Goal: Task Accomplishment & Management: Manage account settings

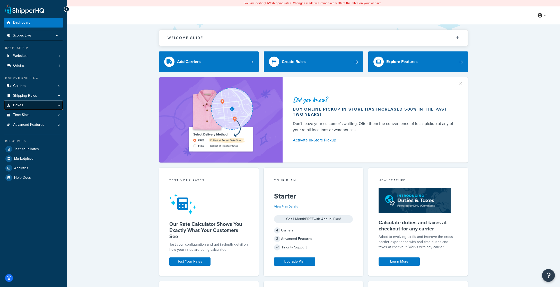
click at [23, 104] on link "Boxes" at bounding box center [33, 106] width 59 height 10
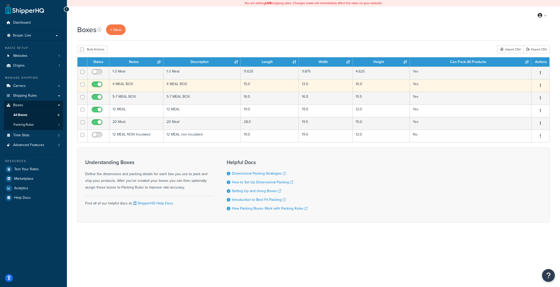
click at [541, 85] on button "button" at bounding box center [540, 86] width 7 height 8
click at [519, 93] on link "Edit" at bounding box center [523, 95] width 41 height 11
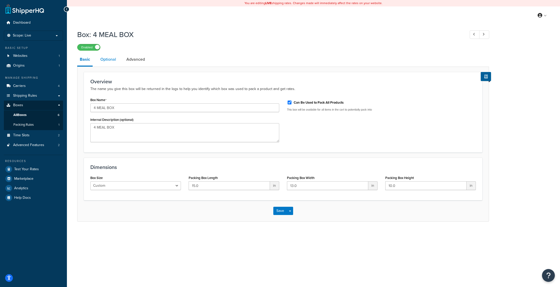
click at [110, 57] on link "Optional" at bounding box center [108, 59] width 21 height 12
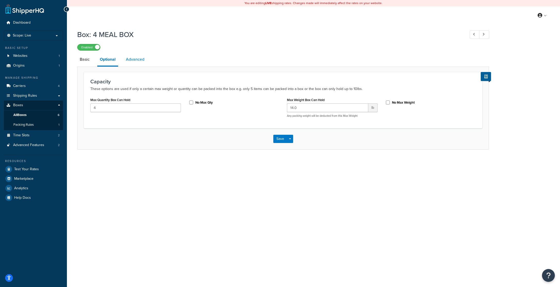
click at [134, 60] on link "Advanced" at bounding box center [135, 59] width 24 height 12
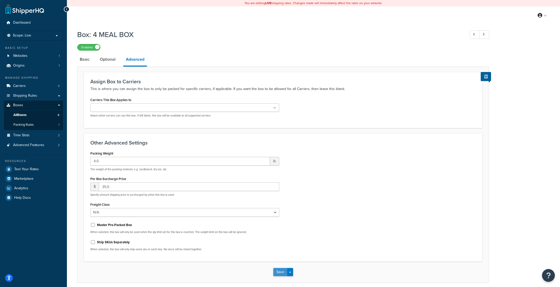
click at [279, 272] on button "Save" at bounding box center [280, 272] width 14 height 8
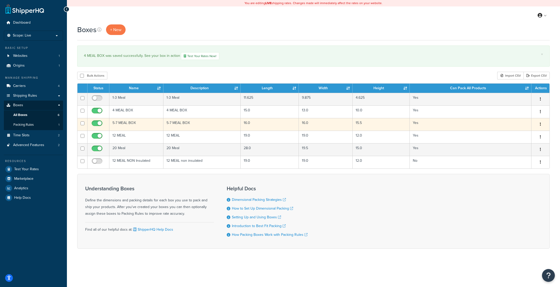
click at [540, 124] on icon "button" at bounding box center [540, 124] width 1 height 4
click at [516, 132] on link "Edit" at bounding box center [523, 134] width 41 height 11
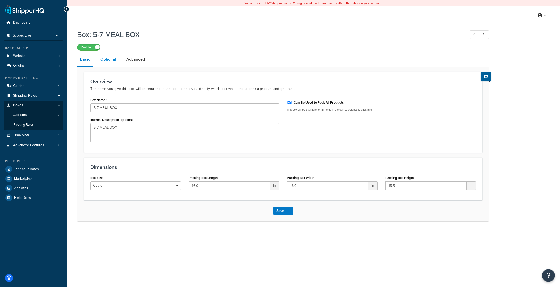
click at [109, 59] on link "Optional" at bounding box center [108, 59] width 21 height 12
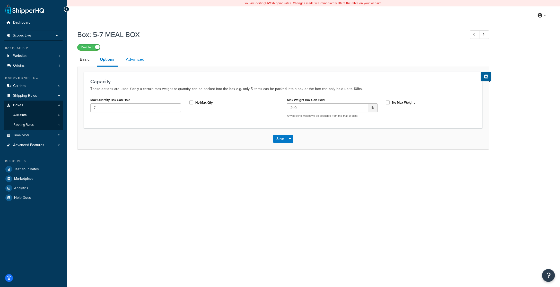
click at [140, 58] on link "Advanced" at bounding box center [135, 59] width 24 height 12
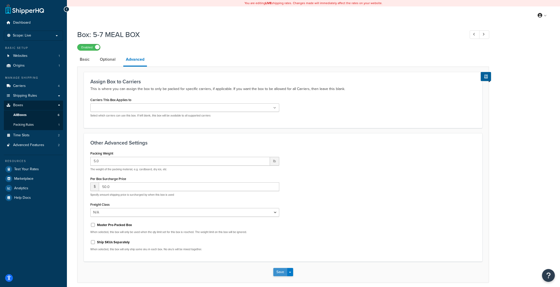
click at [280, 274] on button "Save" at bounding box center [280, 272] width 14 height 8
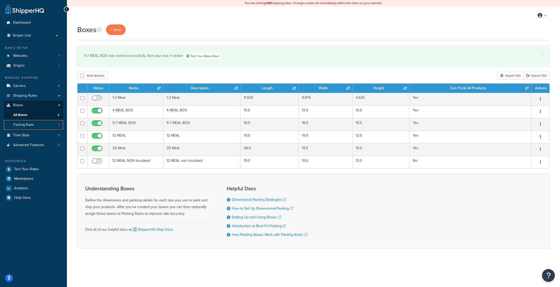
click at [23, 123] on span "Packing Rules" at bounding box center [23, 125] width 20 height 4
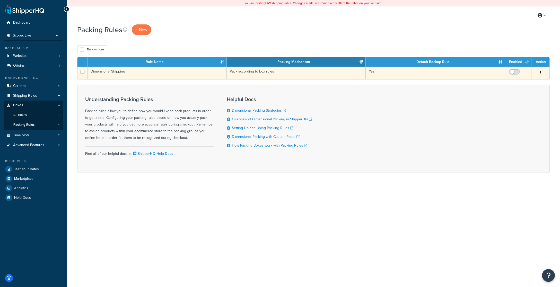
click at [540, 72] on icon "button" at bounding box center [540, 73] width 1 height 4
click at [515, 83] on link "Edit" at bounding box center [519, 83] width 41 height 11
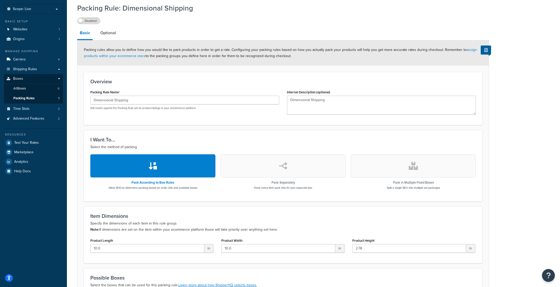
scroll to position [5, 0]
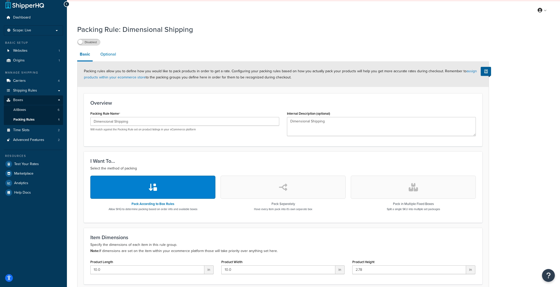
click at [110, 55] on link "Optional" at bounding box center [108, 54] width 21 height 12
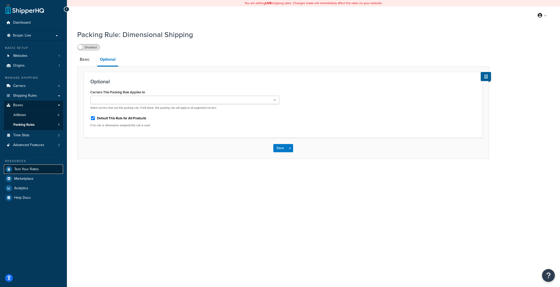
click at [26, 171] on span "Test Your Rates" at bounding box center [26, 169] width 25 height 4
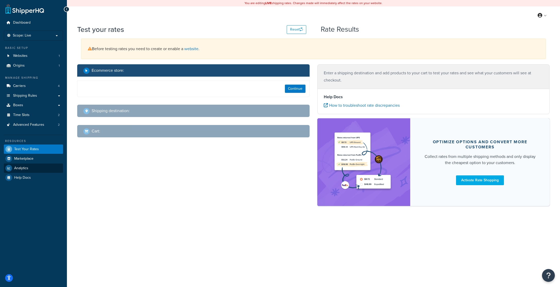
select select "TX"
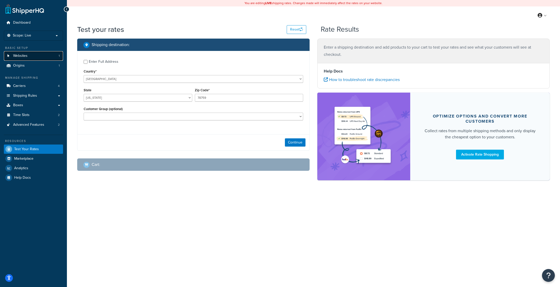
click at [23, 56] on span "Websites" at bounding box center [20, 56] width 14 height 4
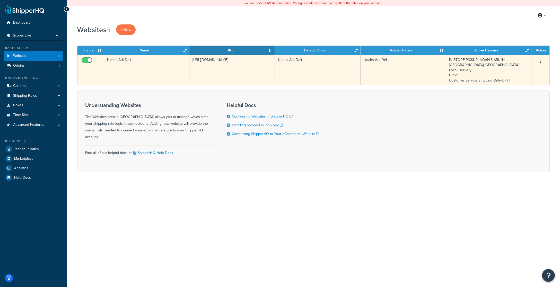
click at [542, 62] on button "button" at bounding box center [540, 61] width 7 height 8
click at [509, 72] on link "Edit" at bounding box center [519, 71] width 41 height 11
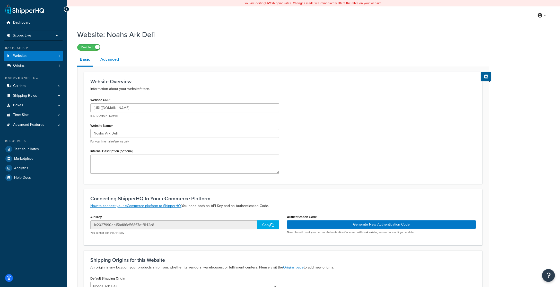
click at [110, 61] on link "Advanced" at bounding box center [110, 59] width 24 height 12
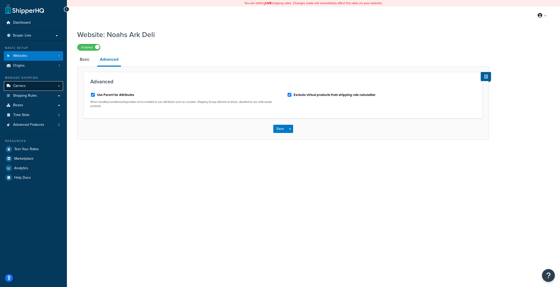
click at [19, 86] on span "Carriers" at bounding box center [19, 86] width 13 height 4
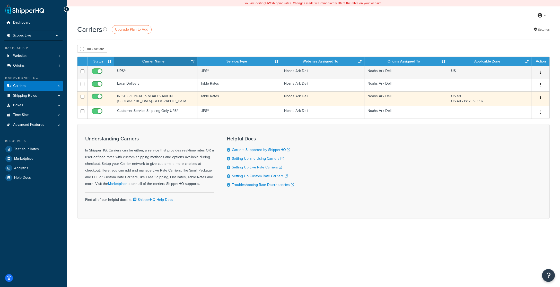
click at [540, 97] on icon "button" at bounding box center [540, 98] width 1 height 4
click at [516, 107] on link "Edit" at bounding box center [519, 108] width 41 height 11
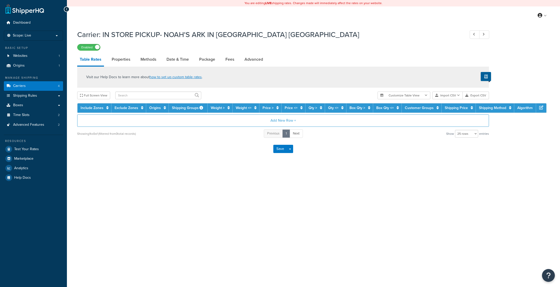
select select "25"
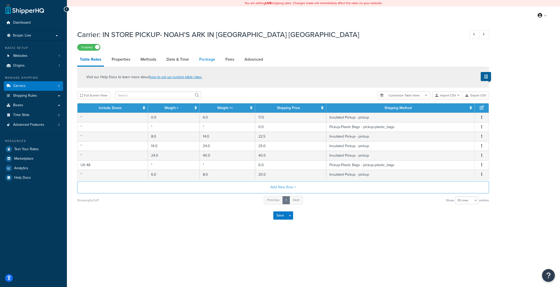
click at [206, 60] on link "Package" at bounding box center [207, 59] width 21 height 12
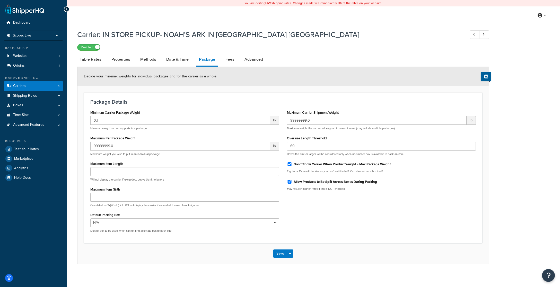
scroll to position [3, 0]
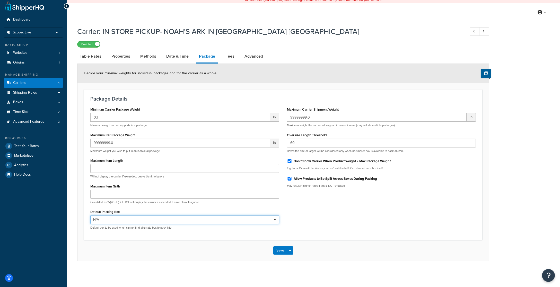
click at [275, 219] on select "N/A 12 MEAL NON Insulated" at bounding box center [184, 219] width 189 height 9
click at [230, 57] on link "Fees" at bounding box center [230, 56] width 14 height 12
select select "AFTER"
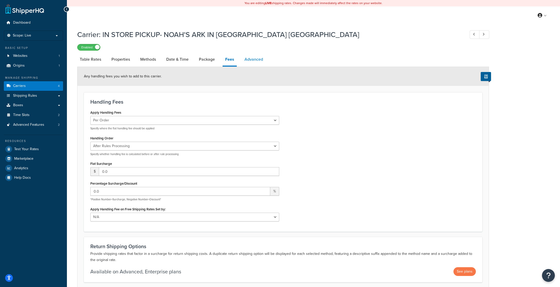
click at [256, 59] on link "Advanced" at bounding box center [254, 59] width 24 height 12
select select "false"
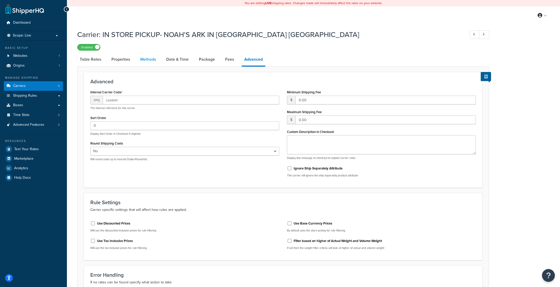
click at [147, 60] on link "Methods" at bounding box center [148, 59] width 21 height 12
select select "25"
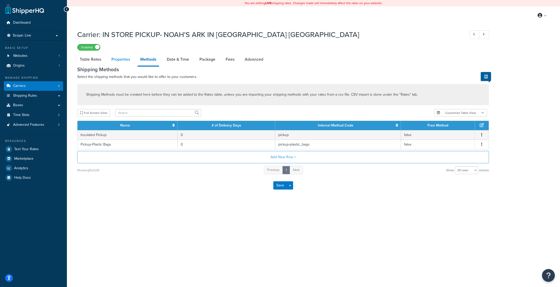
click at [112, 60] on link "Properties" at bounding box center [121, 59] width 24 height 12
select select "HIGHEST"
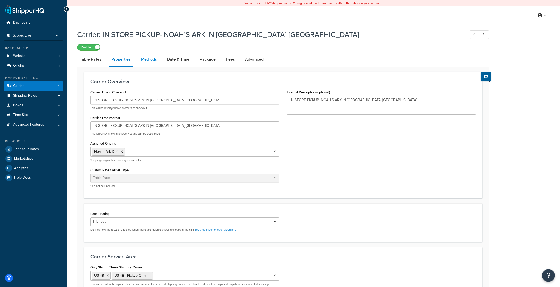
click at [143, 58] on link "Methods" at bounding box center [148, 59] width 21 height 12
select select "25"
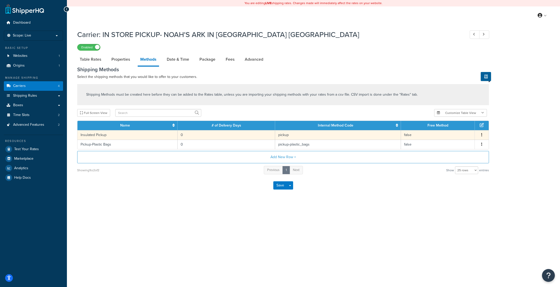
click at [481, 135] on button "button" at bounding box center [482, 135] width 4 height 6
click at [457, 132] on div "Edit" at bounding box center [455, 130] width 37 height 11
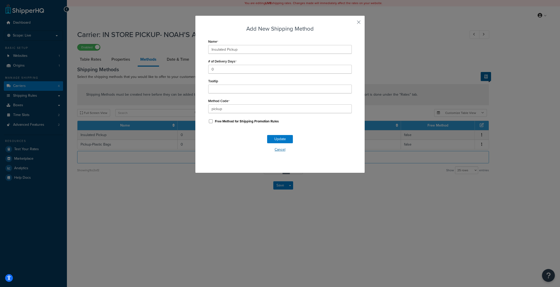
click at [279, 150] on button "Cancel" at bounding box center [280, 150] width 144 height 8
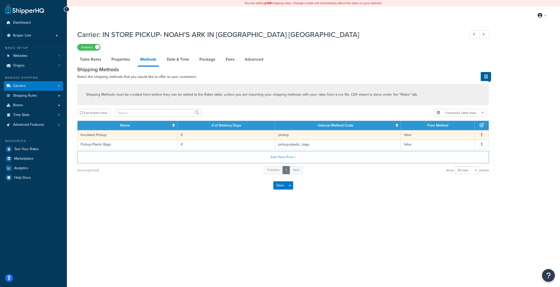
click at [98, 134] on td "Insulated Pickup" at bounding box center [127, 135] width 100 height 10
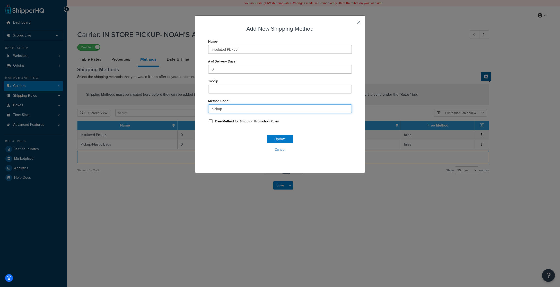
click at [230, 107] on input "pickup" at bounding box center [280, 108] width 144 height 9
click at [278, 138] on button "Update" at bounding box center [280, 139] width 26 height 8
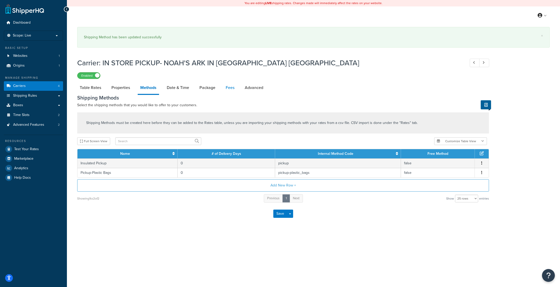
click at [233, 88] on link "Fees" at bounding box center [230, 88] width 14 height 12
select select "AFTER"
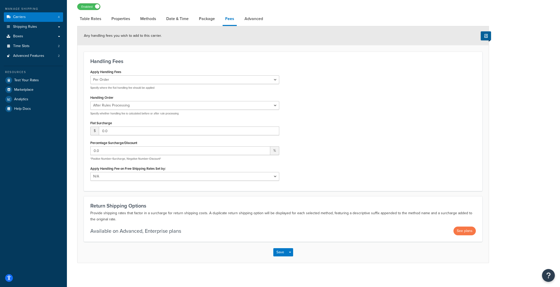
scroll to position [71, 0]
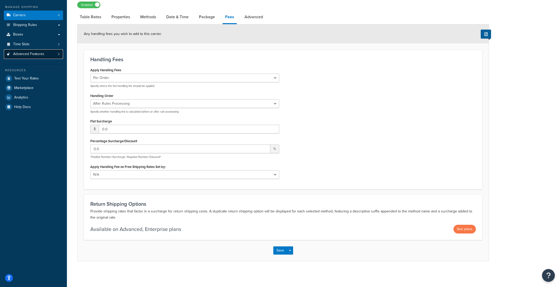
click at [30, 54] on span "Advanced Features" at bounding box center [28, 54] width 31 height 4
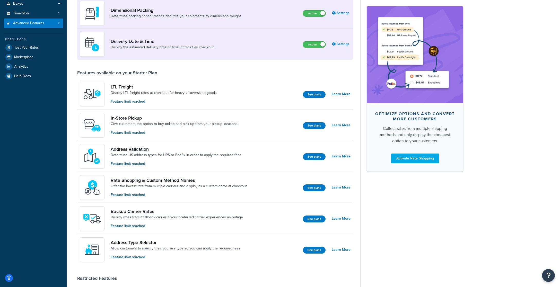
scroll to position [104, 0]
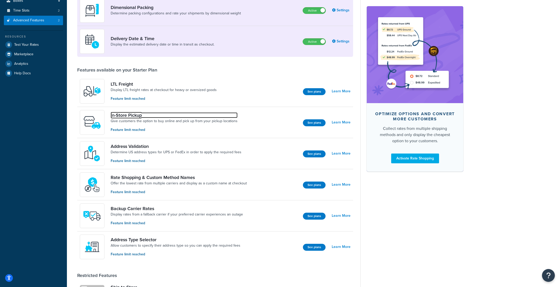
click at [125, 115] on link "In-Store Pickup" at bounding box center [174, 115] width 127 height 6
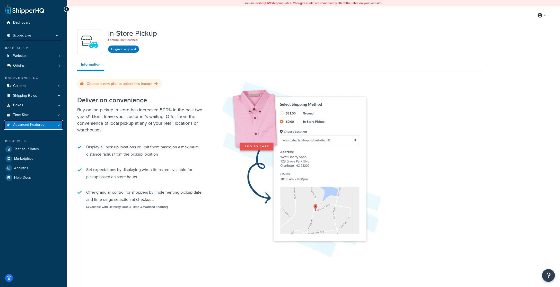
click at [25, 124] on span "Advanced Features" at bounding box center [28, 125] width 31 height 4
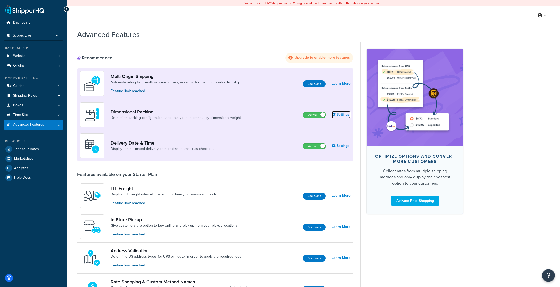
click at [342, 115] on link "Settings" at bounding box center [341, 114] width 19 height 7
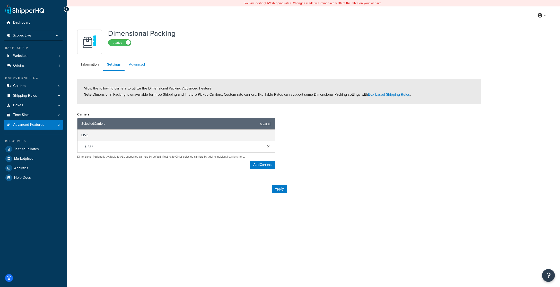
click at [138, 64] on link "Advanced" at bounding box center [137, 64] width 24 height 10
select select "false"
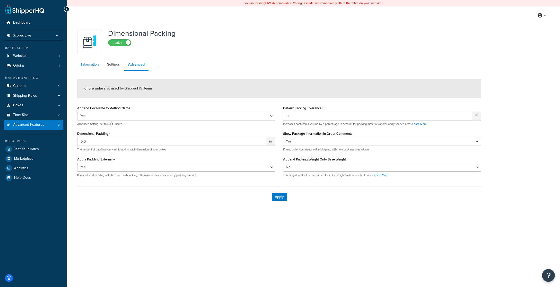
click at [86, 64] on link "Information" at bounding box center [89, 64] width 25 height 10
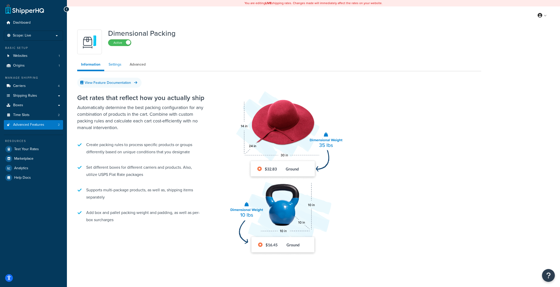
click at [116, 63] on link "Settings" at bounding box center [115, 64] width 21 height 10
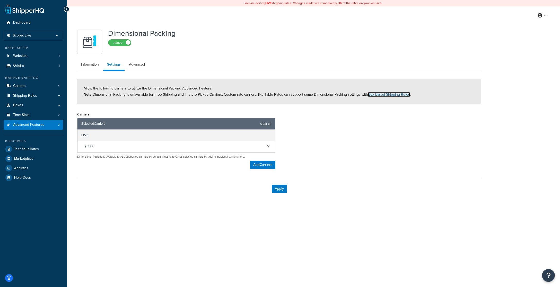
click at [388, 94] on link "Box-based Shipping Rules" at bounding box center [389, 94] width 42 height 5
